Goal: Information Seeking & Learning: Find specific fact

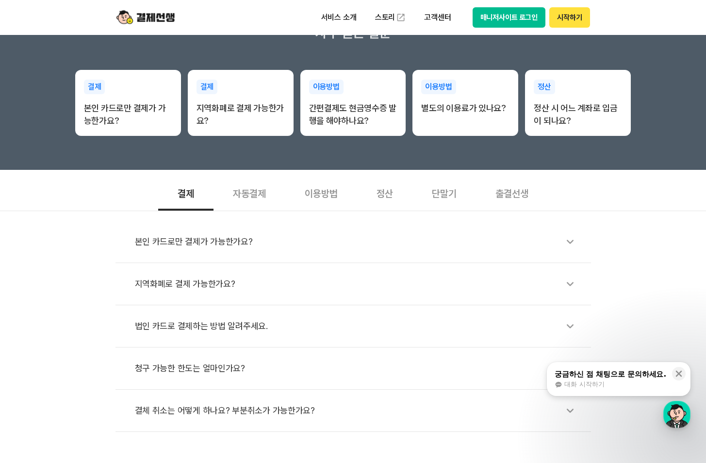
scroll to position [243, 0]
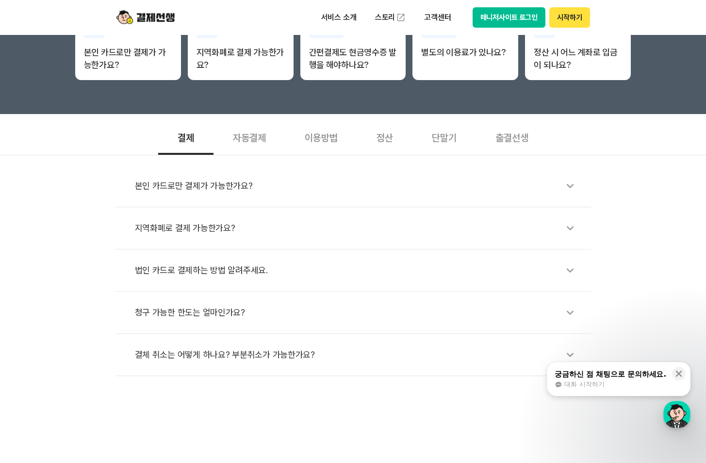
click at [401, 133] on div "정산" at bounding box center [384, 137] width 55 height 36
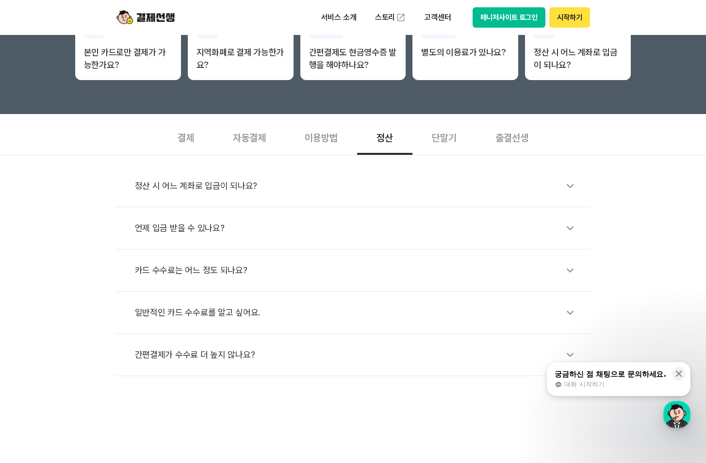
click at [343, 185] on div "정산 시 어느 계좌로 입금이 되나요?" at bounding box center [358, 186] width 447 height 22
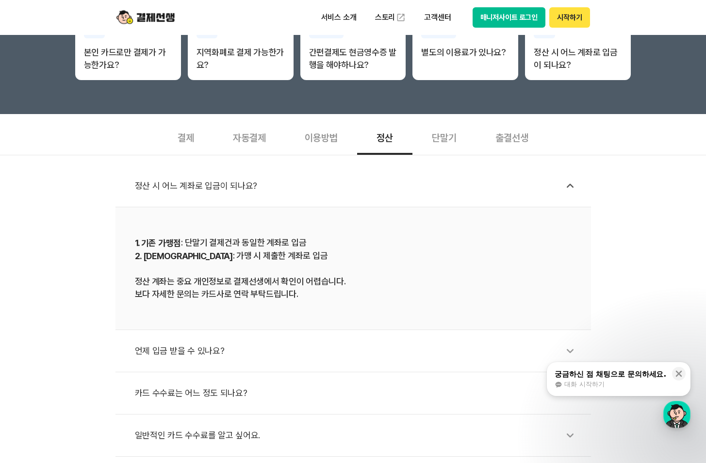
click at [95, 212] on div "정산 시 어느 계좌로 입금이 되나요? 1. 기존 가맹점 : 단말기 결제건과 동일한 계좌로 입금 2. 신규 가맹점 : 가맹 시 제출한 계좌로 입…" at bounding box center [353, 327] width 706 height 344
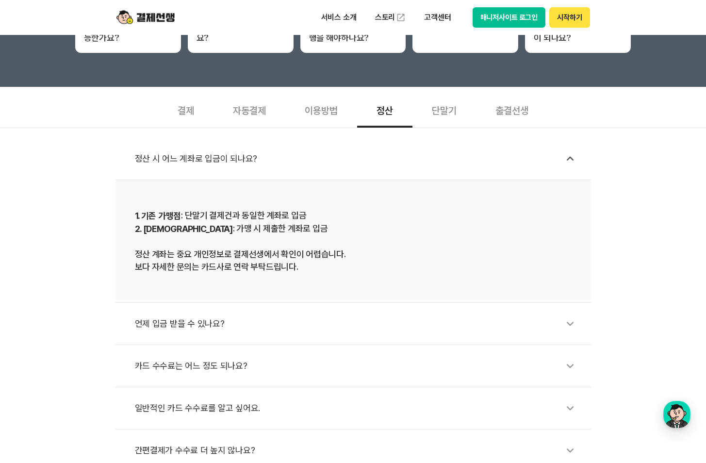
scroll to position [291, 0]
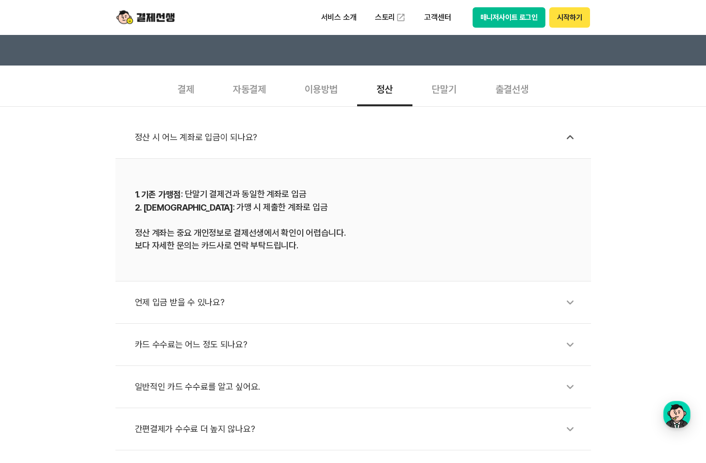
click at [202, 294] on div "언제 입금 받을 수 있나요?" at bounding box center [358, 302] width 447 height 22
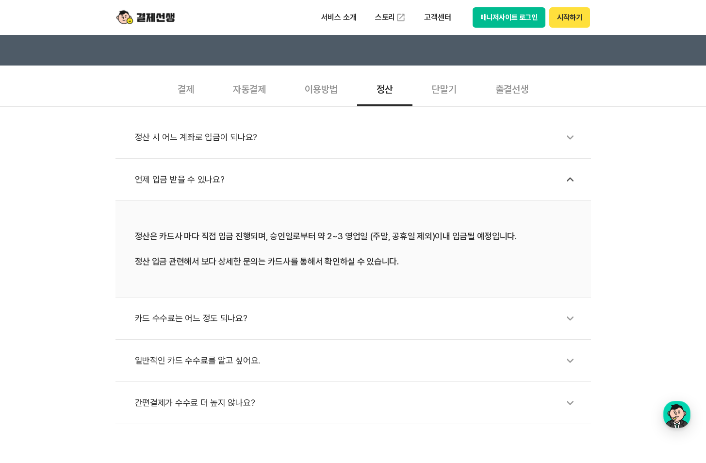
click at [89, 204] on div "정산 시 어느 계좌로 입금이 되나요? 언제 입금 받을 수 있나요? 정산은 카드사 마다 직접 입금 진행되며, 승인일로부터 약 2~3 영업일 (주…" at bounding box center [353, 265] width 706 height 318
click at [96, 197] on div "정산 시 어느 계좌로 입금이 되나요? 언제 입금 받을 수 있나요? 정산은 카드사 마다 직접 입금 진행되며, 승인일로부터 약 2~3 영업일 (주…" at bounding box center [353, 265] width 706 height 318
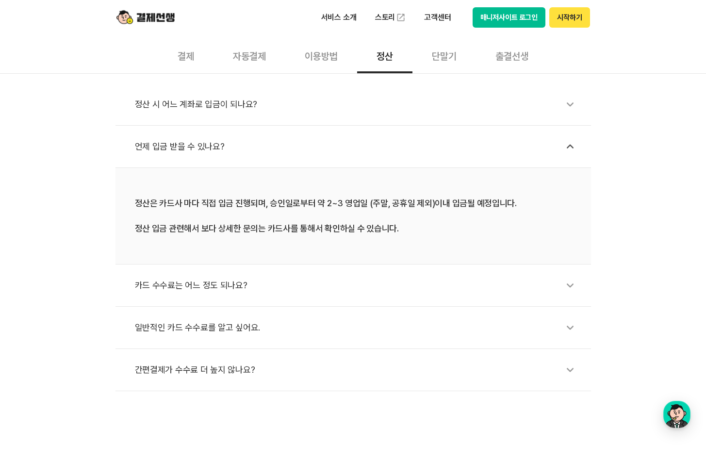
scroll to position [340, 0]
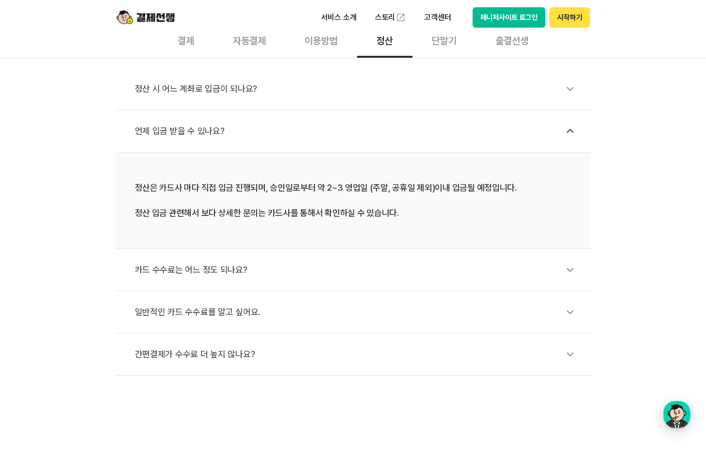
click at [173, 262] on div "카드 수수료는 어느 정도 되나요?" at bounding box center [358, 270] width 447 height 22
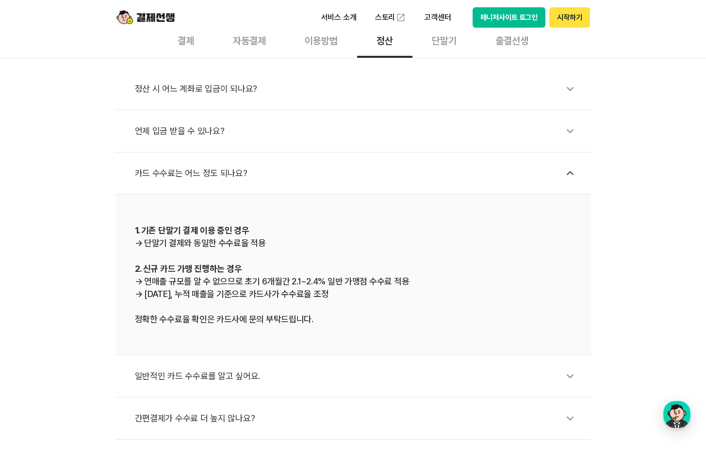
click at [83, 188] on div "정산 시 어느 계좌로 입금이 되나요? 언제 입금 받을 수 있나요? 카드 수수료는 어느 정도 되나요? 1. 기존 단말기 결제 이용 중인 경우 →…" at bounding box center [353, 249] width 706 height 382
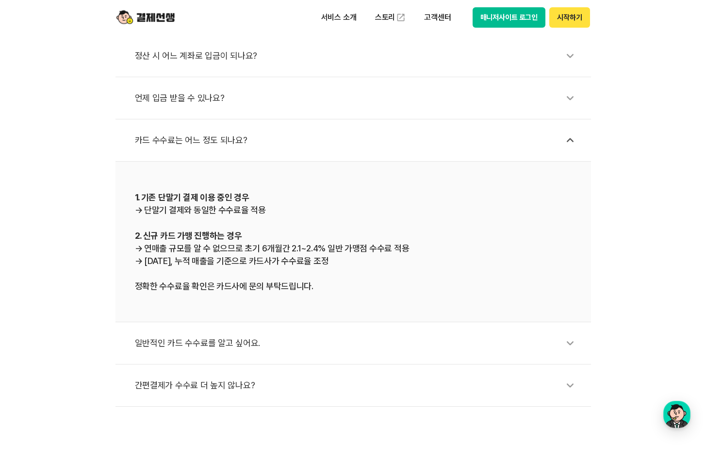
scroll to position [388, 0]
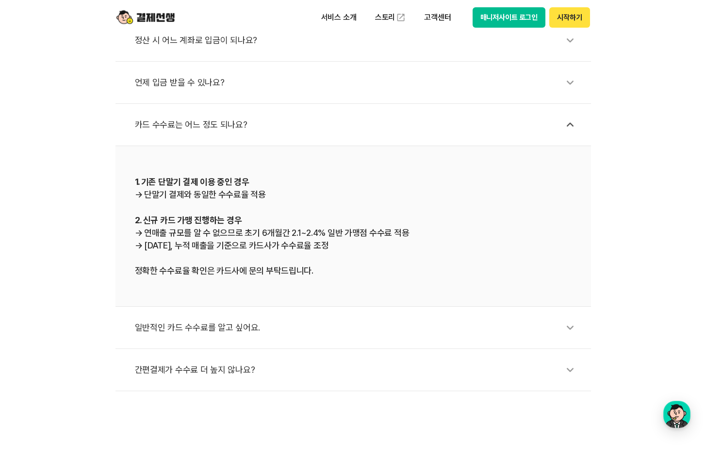
click at [95, 157] on div "정산 시 어느 계좌로 입금이 되나요? 언제 입금 받을 수 있나요? 카드 수수료는 어느 정도 되나요? 1. 기존 단말기 결제 이용 중인 경우 →…" at bounding box center [353, 200] width 706 height 382
click at [95, 173] on div "정산 시 어느 계좌로 입금이 되나요? 언제 입금 받을 수 있나요? 카드 수수료는 어느 정도 되나요? 1. 기존 단말기 결제 이용 중인 경우 →…" at bounding box center [353, 200] width 706 height 382
click at [95, 163] on div "정산 시 어느 계좌로 입금이 되나요? 언제 입금 받을 수 있나요? 카드 수수료는 어느 정도 되나요? 1. 기존 단말기 결제 이용 중인 경우 →…" at bounding box center [353, 200] width 706 height 382
click at [97, 171] on div "정산 시 어느 계좌로 입금이 되나요? 언제 입금 받을 수 있나요? 카드 수수료는 어느 정도 되나요? 1. 기존 단말기 결제 이용 중인 경우 →…" at bounding box center [353, 200] width 706 height 382
click at [116, 274] on li "1. 기존 단말기 결제 이용 중인 경우 → 단말기 결제와 동일한 수수료율 적용 2. 신규 카드 가맹 진행하는 경우 → 연매출 규모를 알 수 없…" at bounding box center [354, 226] width 476 height 161
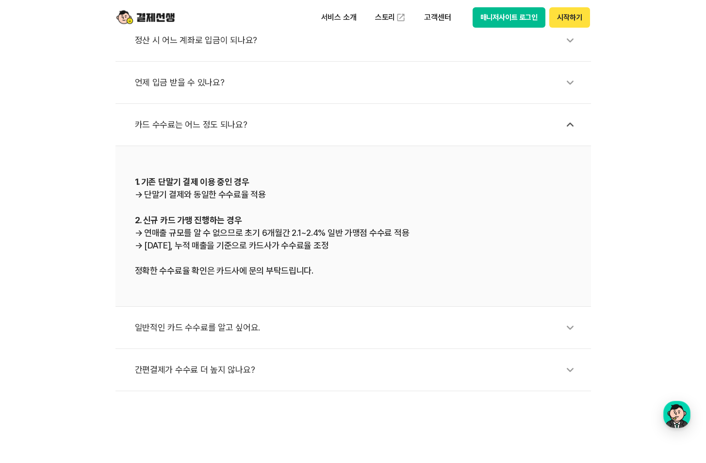
click at [105, 241] on div "정산 시 어느 계좌로 입금이 되나요? 언제 입금 받을 수 있나요? 카드 수수료는 어느 정도 되나요? 1. 기존 단말기 결제 이용 중인 경우 →…" at bounding box center [353, 200] width 706 height 382
click at [99, 203] on div "정산 시 어느 계좌로 입금이 되나요? 언제 입금 받을 수 있나요? 카드 수수료는 어느 정도 되나요? 1. 기존 단말기 결제 이용 중인 경우 →…" at bounding box center [353, 200] width 706 height 382
click at [102, 184] on div "정산 시 어느 계좌로 입금이 되나요? 언제 입금 받을 수 있나요? 카드 수수료는 어느 정도 되나요? 1. 기존 단말기 결제 이용 중인 경우 →…" at bounding box center [353, 200] width 706 height 382
click at [102, 226] on div "정산 시 어느 계좌로 입금이 되나요? 언제 입금 받을 수 있나요? 카드 수수료는 어느 정도 되나요? 1. 기존 단말기 결제 이용 중인 경우 →…" at bounding box center [353, 200] width 706 height 382
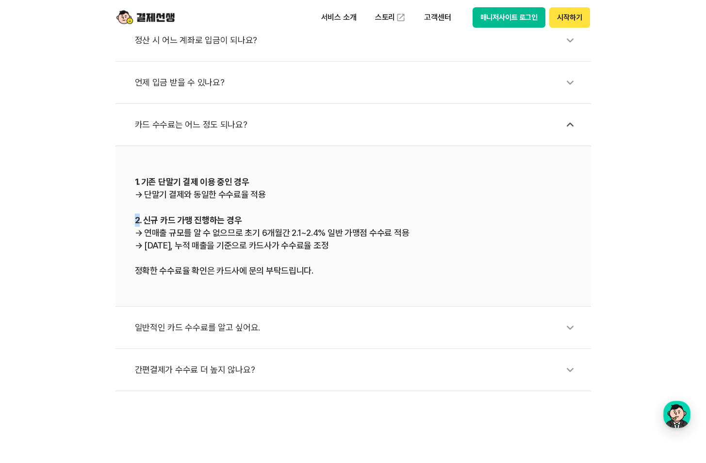
click at [102, 226] on div "정산 시 어느 계좌로 입금이 되나요? 언제 입금 받을 수 있나요? 카드 수수료는 어느 정도 되나요? 1. 기존 단말기 결제 이용 중인 경우 →…" at bounding box center [353, 200] width 706 height 382
drag, startPoint x: 102, startPoint y: 226, endPoint x: 96, endPoint y: 259, distance: 34.2
click at [96, 259] on div "정산 시 어느 계좌로 입금이 되나요? 언제 입금 받을 수 있나요? 카드 수수료는 어느 정도 되나요? 1. 기존 단말기 결제 이용 중인 경우 →…" at bounding box center [353, 200] width 706 height 382
click at [221, 325] on div "일반적인 카드 수수료를 알고 싶어요." at bounding box center [358, 327] width 447 height 22
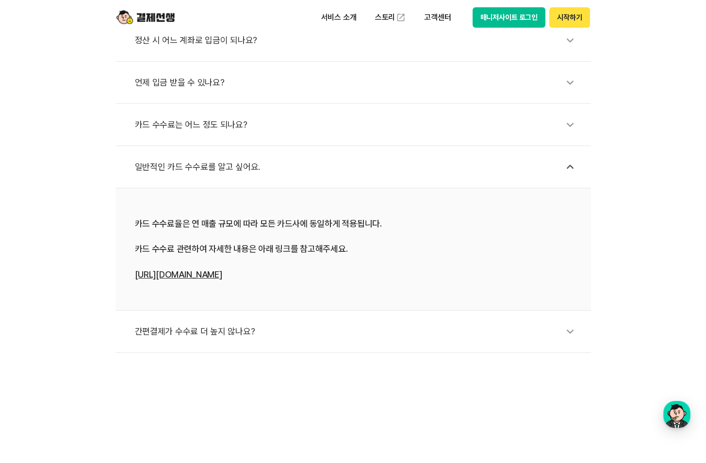
click at [190, 166] on div "일반적인 카드 수수료를 알고 싶어요." at bounding box center [358, 167] width 447 height 22
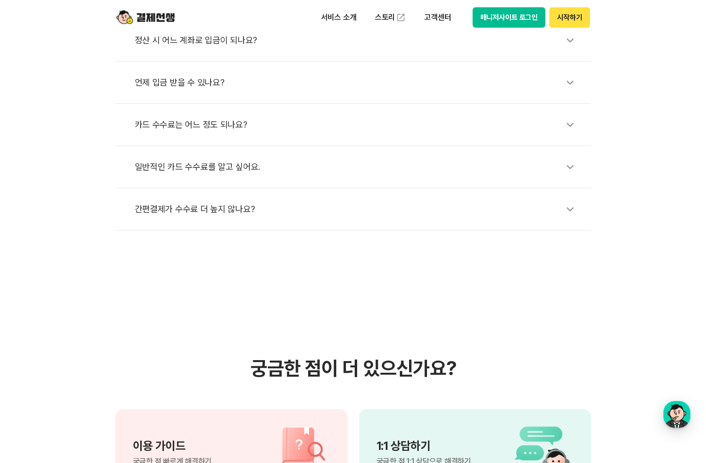
click at [209, 213] on div "간편결제가 수수료 더 높지 않나요?" at bounding box center [358, 209] width 447 height 22
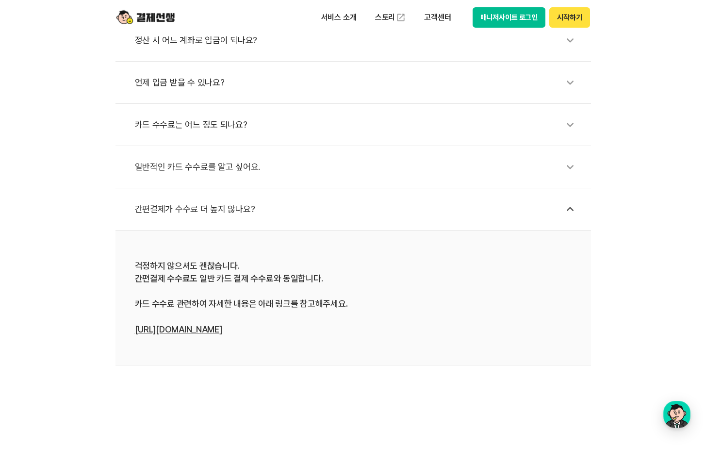
click at [176, 206] on div "간편결제가 수수료 더 높지 않나요?" at bounding box center [358, 209] width 447 height 22
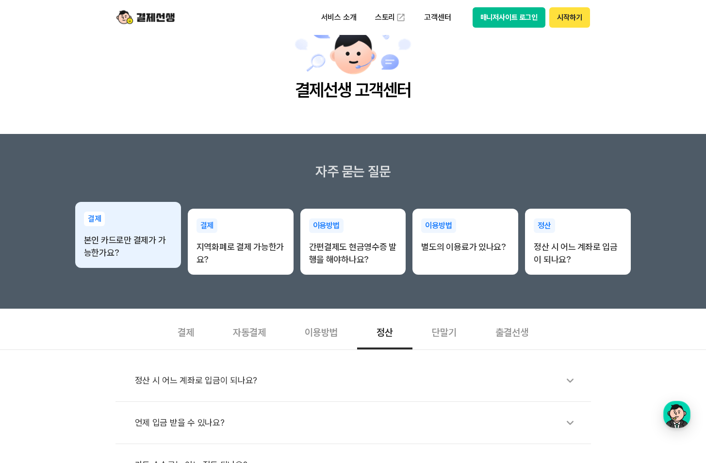
scroll to position [0, 0]
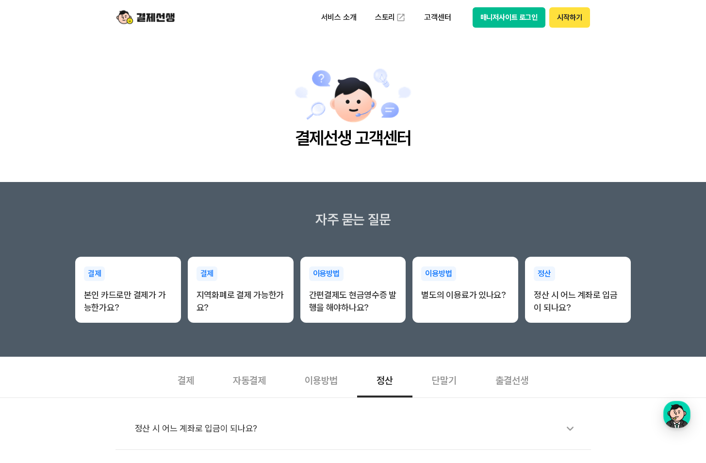
click at [129, 111] on main "결제선생 고객센터" at bounding box center [353, 108] width 706 height 147
